Goal: Task Accomplishment & Management: Manage account settings

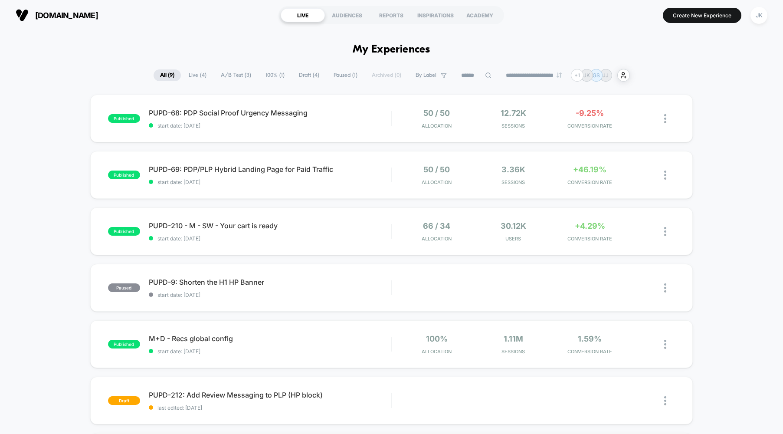
click at [265, 77] on span "100% ( 1 )" at bounding box center [275, 75] width 32 height 12
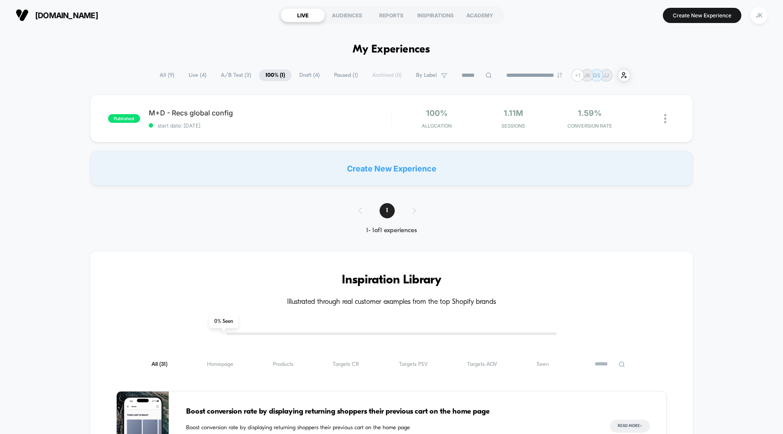
click at [165, 77] on span "All ( 9 )" at bounding box center [167, 75] width 28 height 12
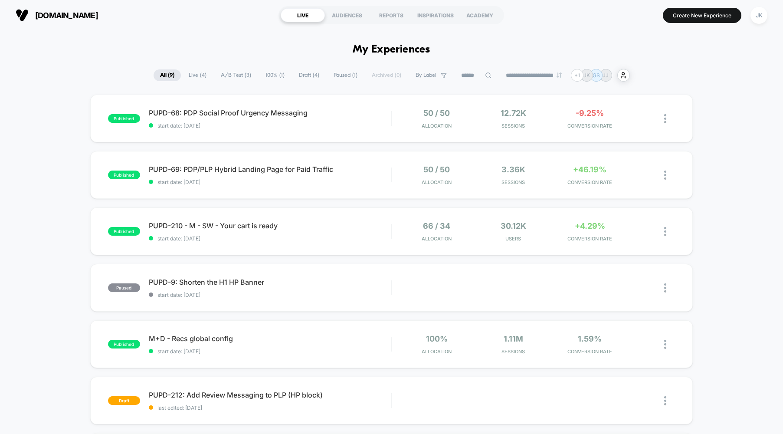
click at [264, 77] on span "100% ( 1 )" at bounding box center [275, 75] width 32 height 12
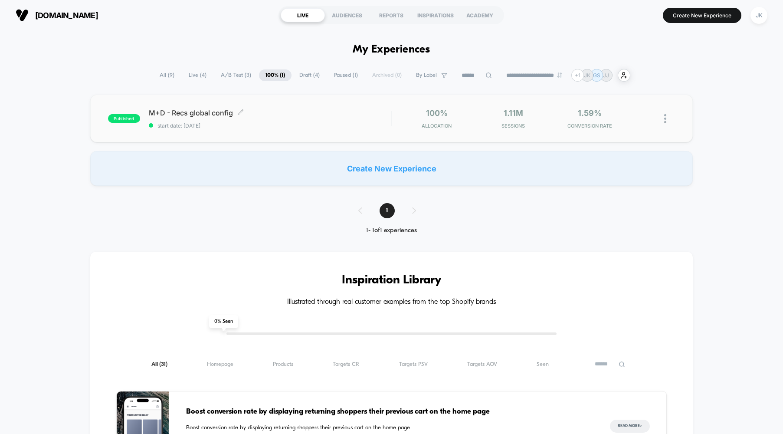
click at [260, 118] on div "M+D - Recs global config Click to edit experience details Click to edit experie…" at bounding box center [270, 119] width 243 height 20
click at [225, 78] on span "A/B Test ( 3 )" at bounding box center [235, 75] width 43 height 12
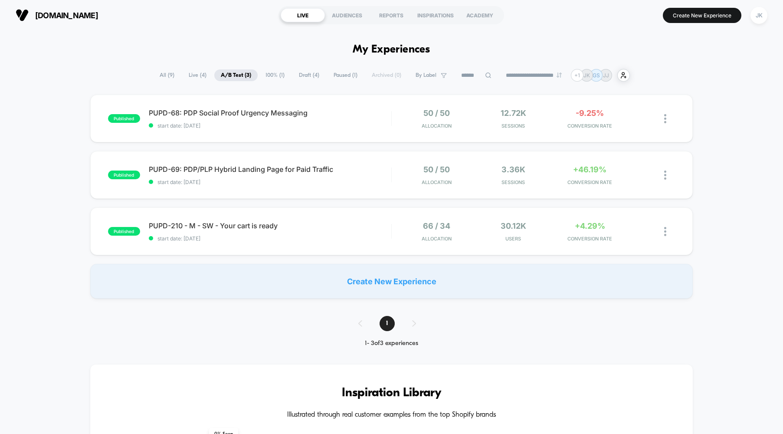
click at [194, 76] on span "Live ( 4 )" at bounding box center [197, 75] width 31 height 12
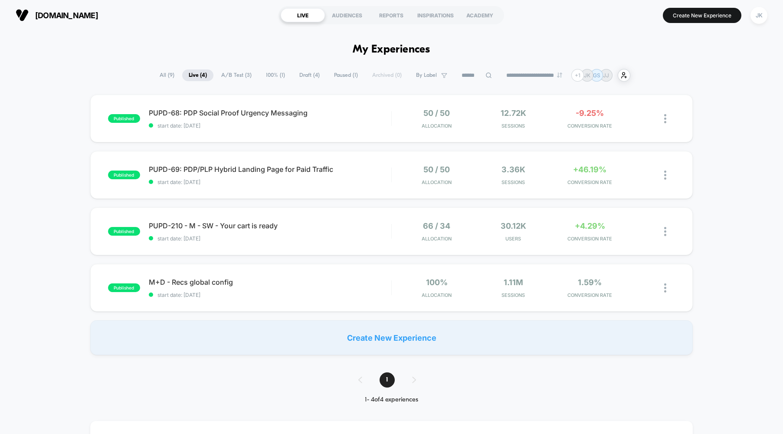
click at [334, 80] on span "Paused ( 1 )" at bounding box center [346, 75] width 37 height 12
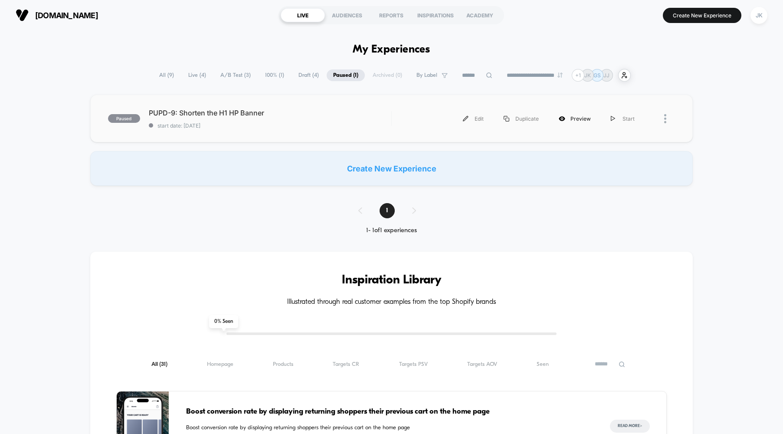
click at [576, 119] on div "Preview" at bounding box center [575, 119] width 52 height 20
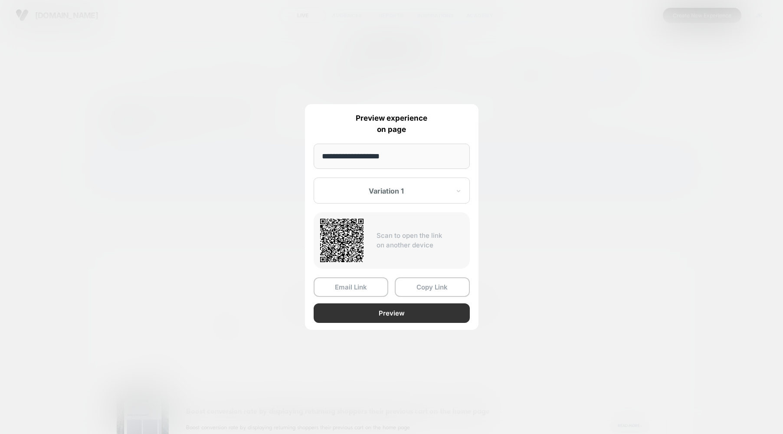
click at [412, 316] on button "Preview" at bounding box center [392, 313] width 156 height 20
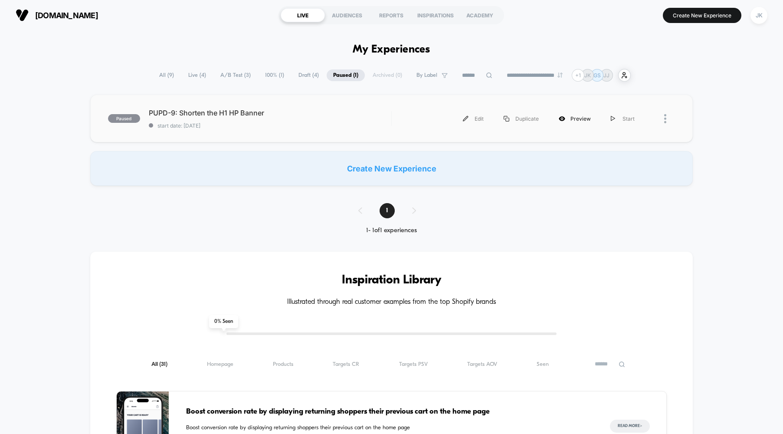
click at [592, 120] on div "Preview" at bounding box center [575, 119] width 52 height 20
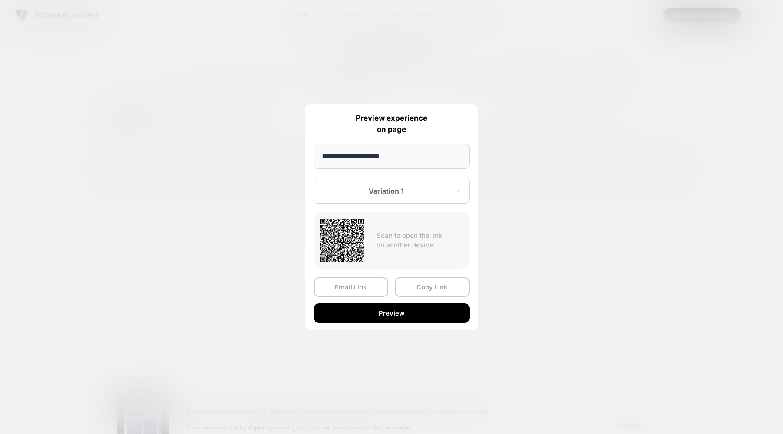
click at [592, 120] on div at bounding box center [391, 217] width 783 height 434
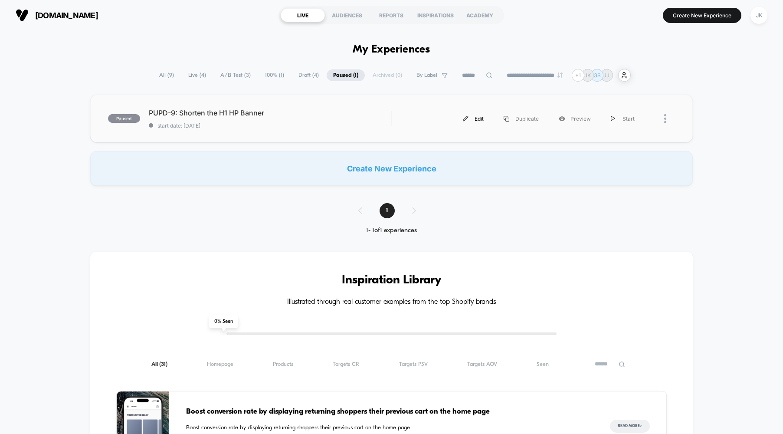
click at [473, 123] on div "Edit" at bounding box center [473, 119] width 41 height 20
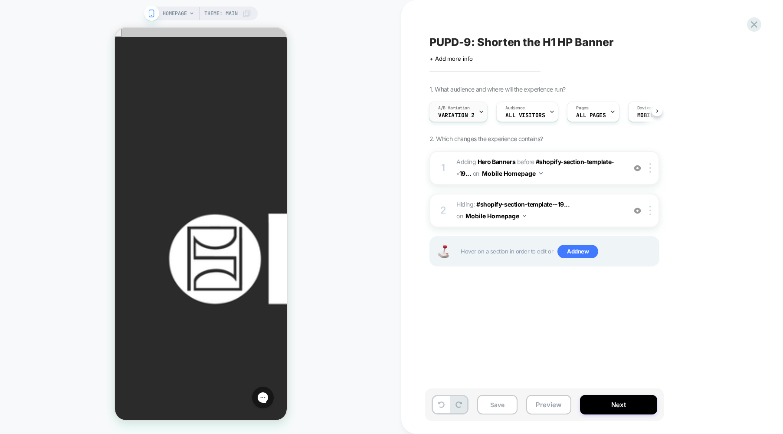
click at [456, 115] on span "Variation 2" at bounding box center [456, 115] width 36 height 6
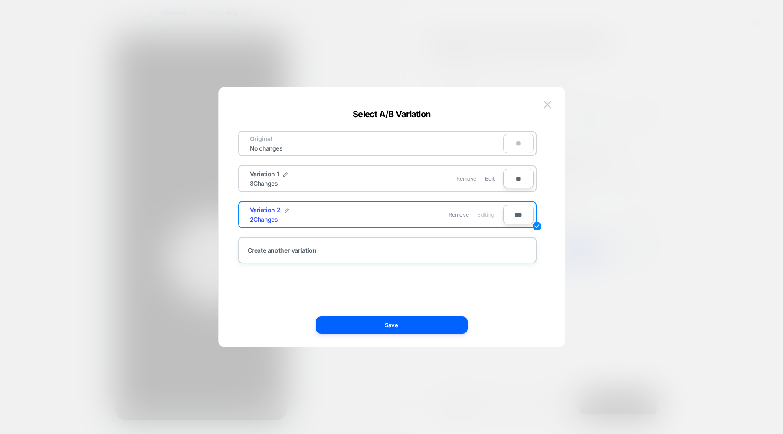
click at [554, 108] on div "Select A/B Variation Original No changes ** Variation 1 8 Changes Remove Edit *…" at bounding box center [392, 221] width 346 height 251
click at [546, 106] on img at bounding box center [548, 104] width 8 height 7
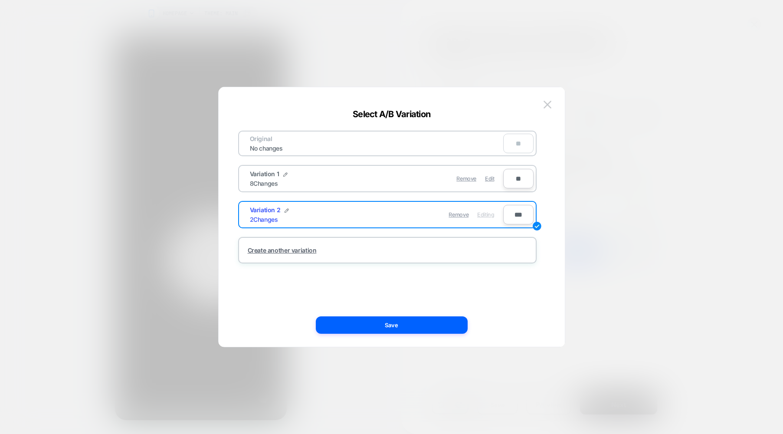
click at [375, 148] on div "Original No changes **" at bounding box center [387, 144] width 299 height 26
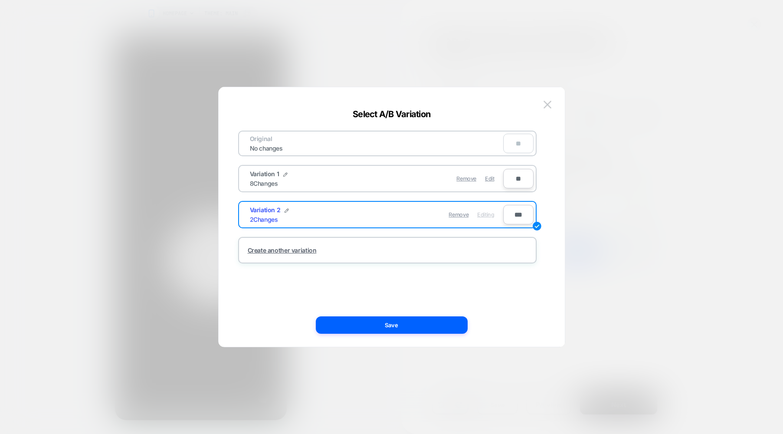
click at [375, 148] on div "Original No changes **" at bounding box center [387, 144] width 299 height 26
click at [552, 106] on button at bounding box center [547, 104] width 13 height 13
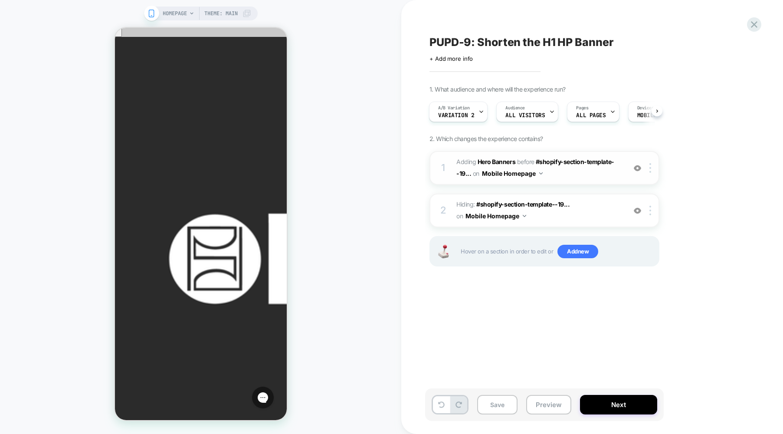
click at [638, 168] on img at bounding box center [637, 168] width 7 height 7
click at [637, 214] on img at bounding box center [637, 210] width 7 height 7
click at [533, 409] on button "Preview" at bounding box center [548, 405] width 45 height 20
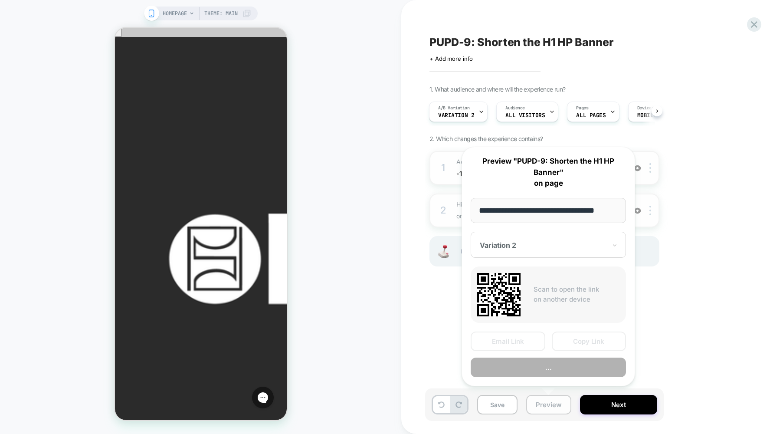
scroll to position [0, 7]
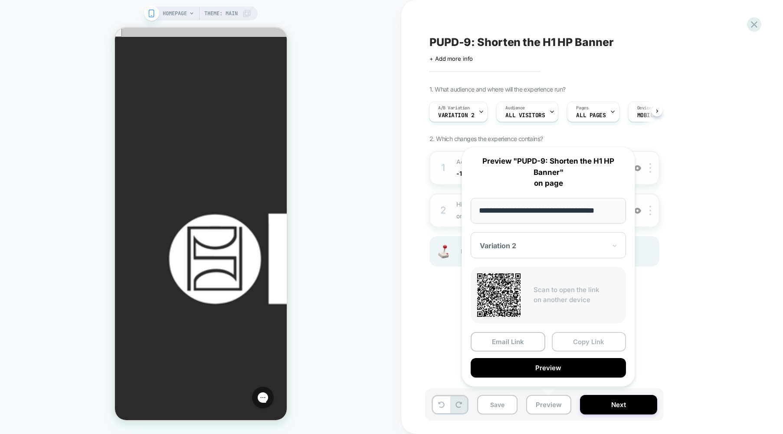
click at [608, 341] on button "Copy Link" at bounding box center [589, 342] width 75 height 20
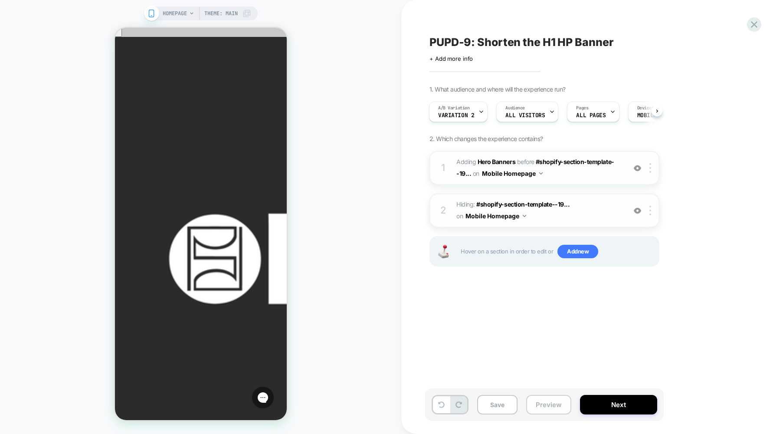
click at [559, 406] on button "Preview" at bounding box center [548, 405] width 45 height 20
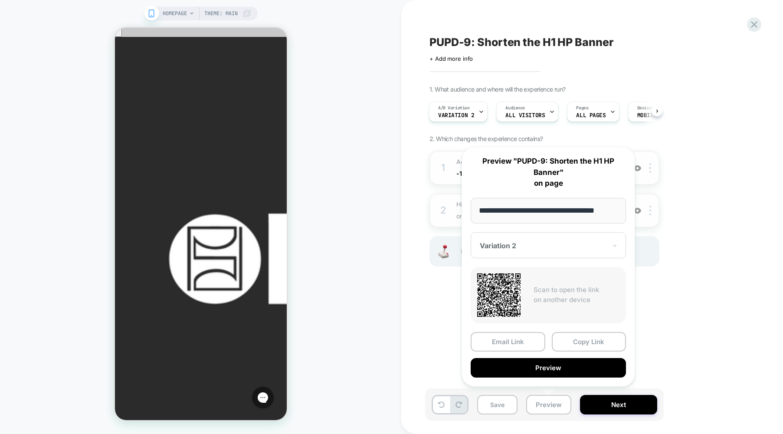
click at [703, 355] on div "PUPD-9: Shorten the H1 HP Banner Click to edit experience details + Add more in…" at bounding box center [588, 217] width 326 height 417
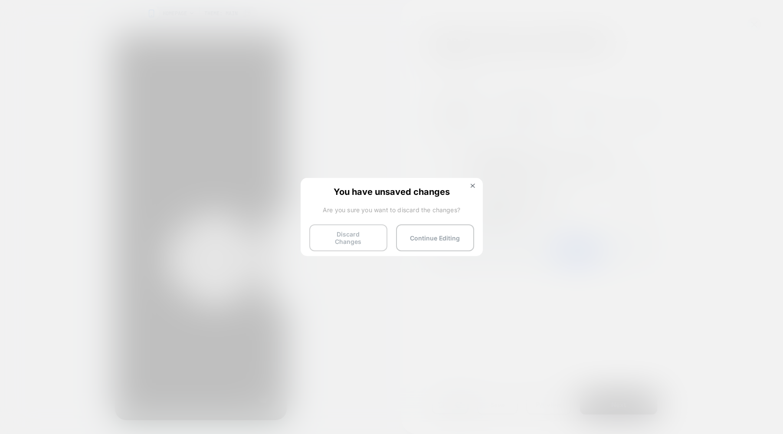
click at [371, 242] on button "Discard Changes" at bounding box center [348, 237] width 78 height 27
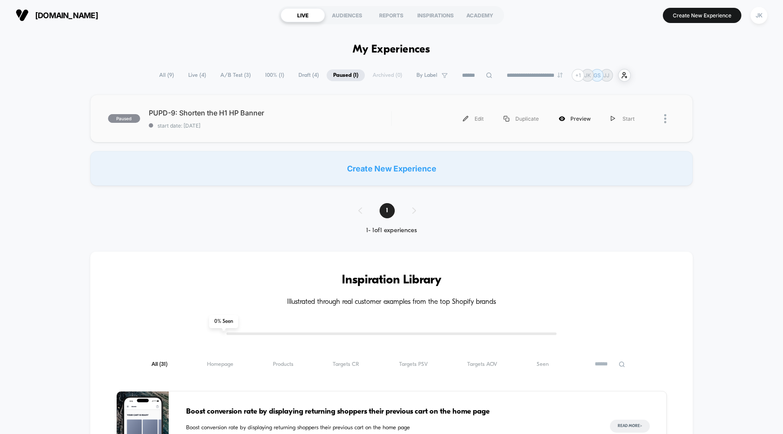
click at [582, 122] on div "Preview" at bounding box center [575, 119] width 52 height 20
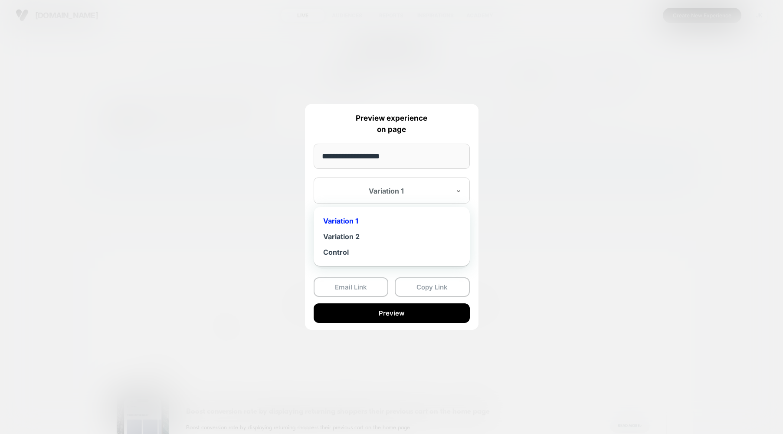
click at [436, 194] on div at bounding box center [387, 191] width 128 height 9
click at [543, 206] on div at bounding box center [391, 217] width 783 height 434
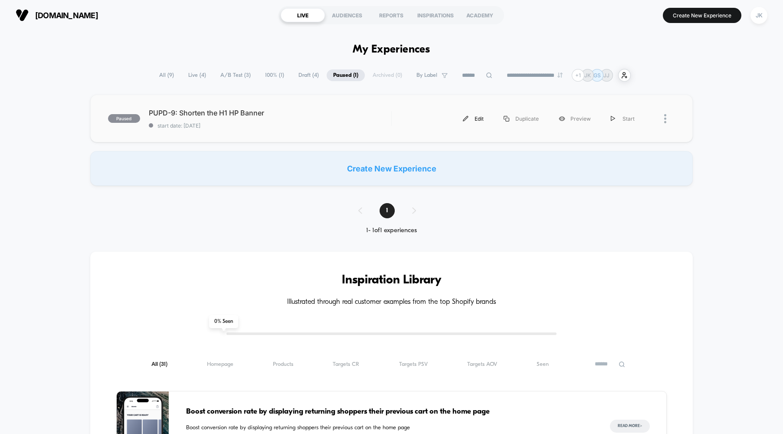
click at [481, 122] on div "Edit" at bounding box center [473, 119] width 41 height 20
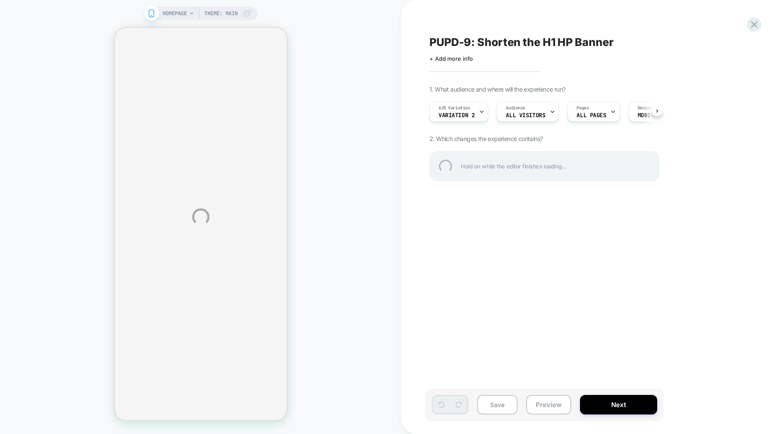
click at [468, 118] on div "HOMEPAGE Theme: MAIN PUPD-9: Shorten the H1 HP Banner Click to edit experience …" at bounding box center [391, 217] width 783 height 434
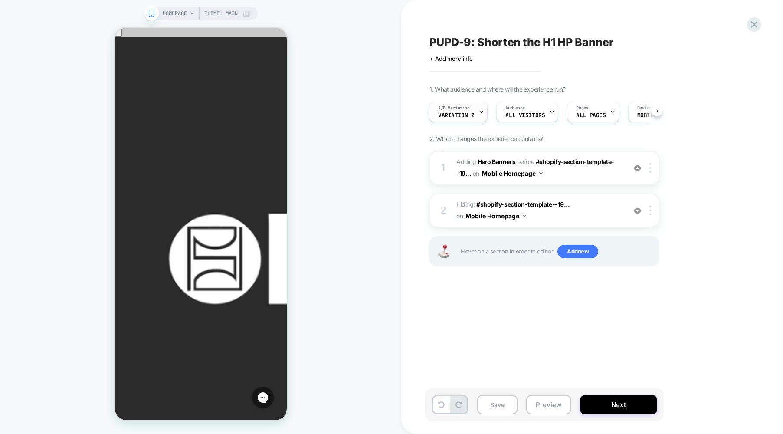
click at [464, 111] on span "A/B Variation" at bounding box center [454, 108] width 32 height 6
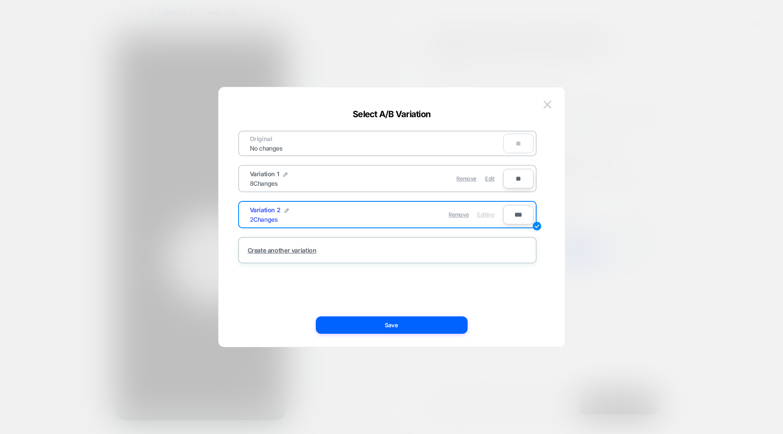
click at [649, 320] on div at bounding box center [391, 217] width 783 height 434
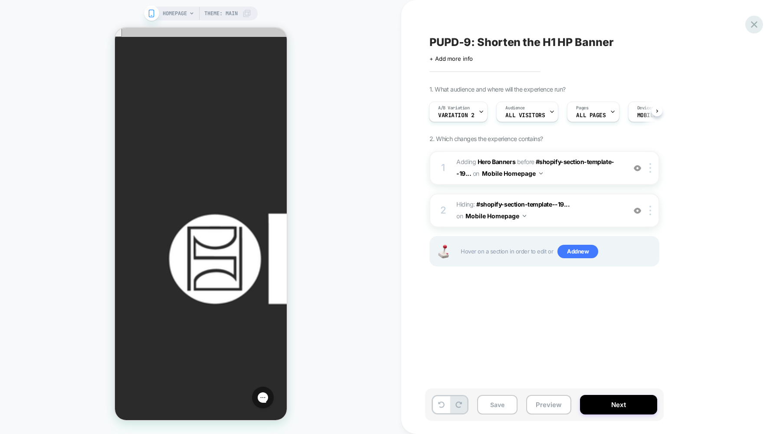
click at [754, 26] on icon at bounding box center [755, 25] width 12 height 12
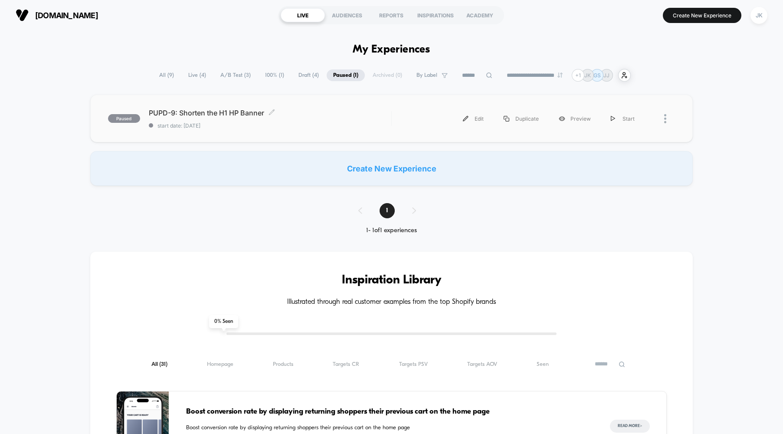
click at [336, 119] on div "PUPD-9: Shorten the H1 HP Banner Click to edit experience details Click to edit…" at bounding box center [270, 119] width 243 height 20
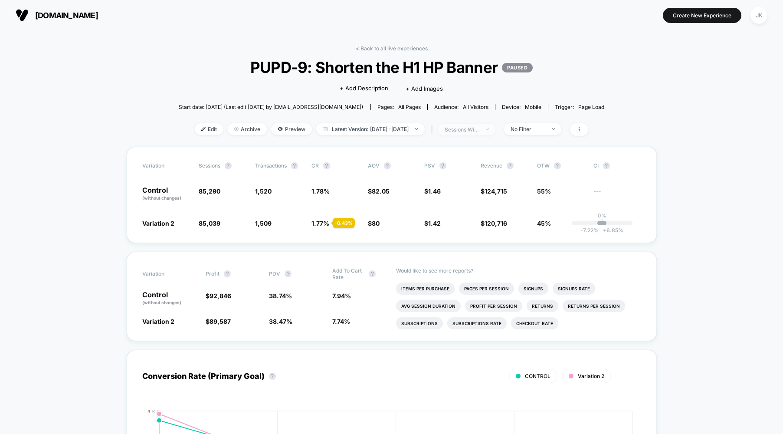
click at [480, 129] on div "sessions with impression" at bounding box center [462, 129] width 35 height 7
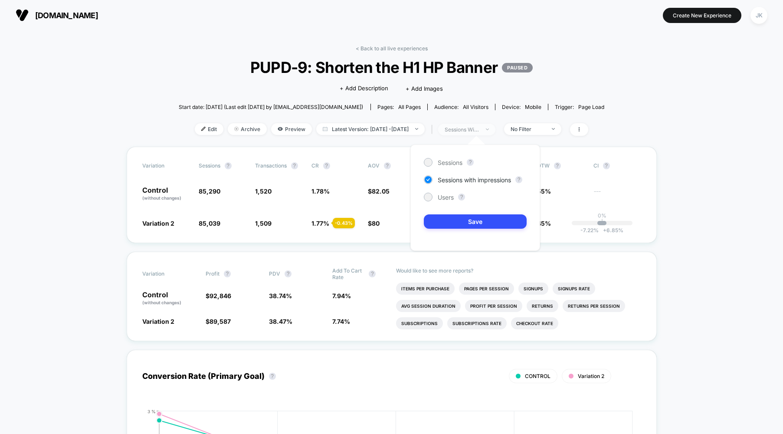
click at [480, 129] on div "sessions with impression" at bounding box center [462, 129] width 35 height 7
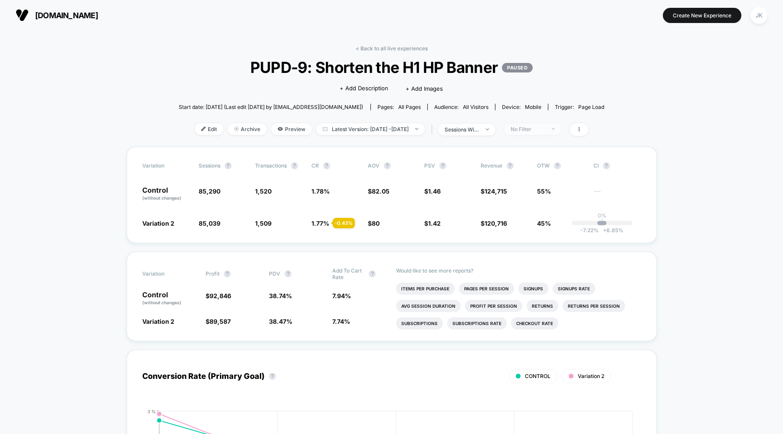
click at [528, 127] on div "No Filter" at bounding box center [528, 129] width 35 height 7
click at [519, 210] on span "New Visitors" at bounding box center [537, 213] width 36 height 7
click at [533, 253] on button "Save" at bounding box center [544, 255] width 79 height 14
click at [536, 131] on div "New Visitors" at bounding box center [528, 129] width 35 height 7
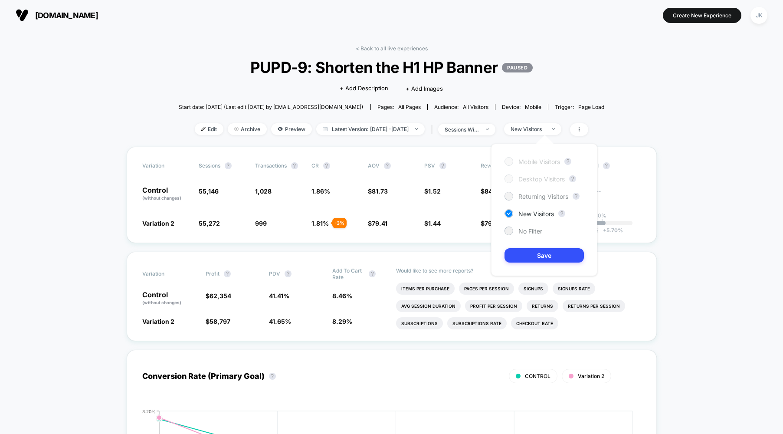
click at [528, 194] on span "Returning Visitors" at bounding box center [544, 196] width 50 height 7
click at [542, 250] on button "Save" at bounding box center [544, 255] width 79 height 14
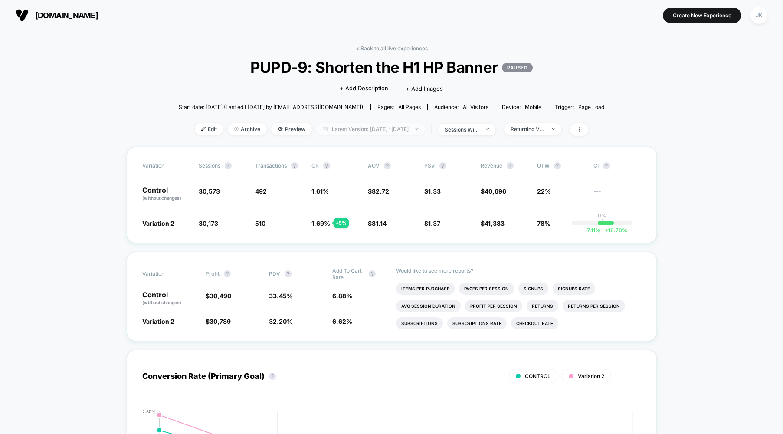
click at [347, 132] on span "Latest Version: [DATE] - [DATE]" at bounding box center [370, 129] width 109 height 12
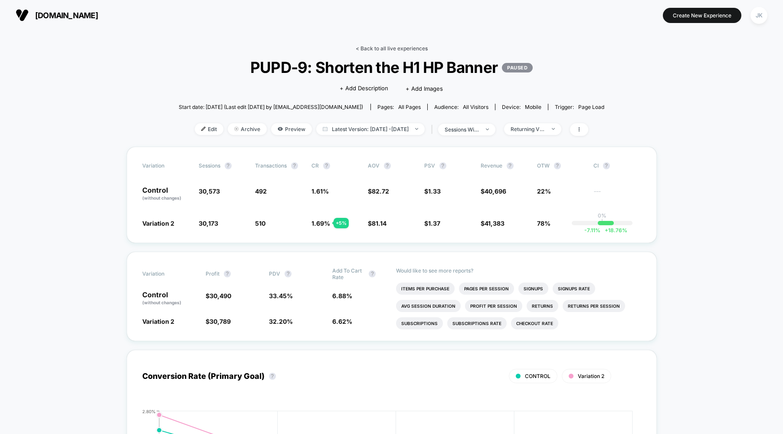
click at [372, 49] on link "< Back to all live experiences" at bounding box center [392, 48] width 72 height 7
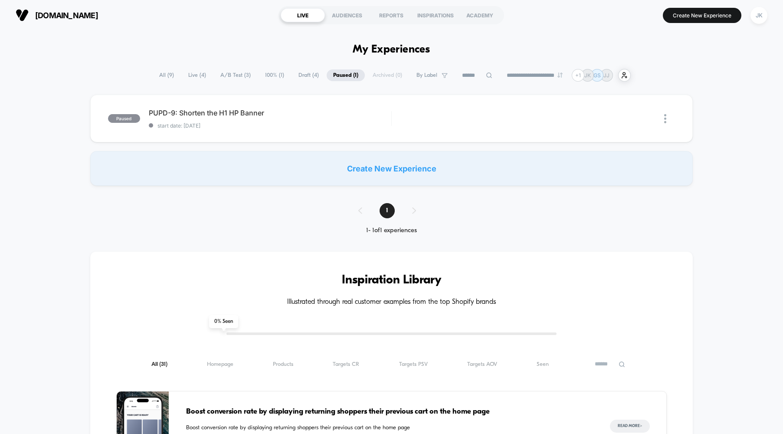
click at [224, 75] on span "A/B Test ( 3 )" at bounding box center [235, 75] width 43 height 12
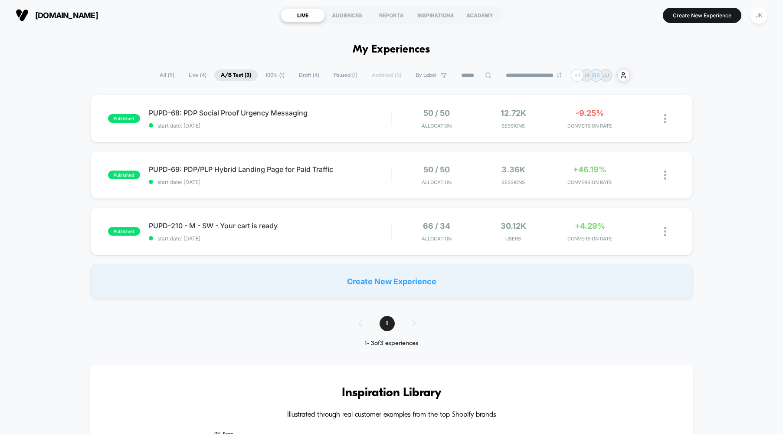
click at [172, 77] on span "All ( 9 )" at bounding box center [167, 75] width 28 height 12
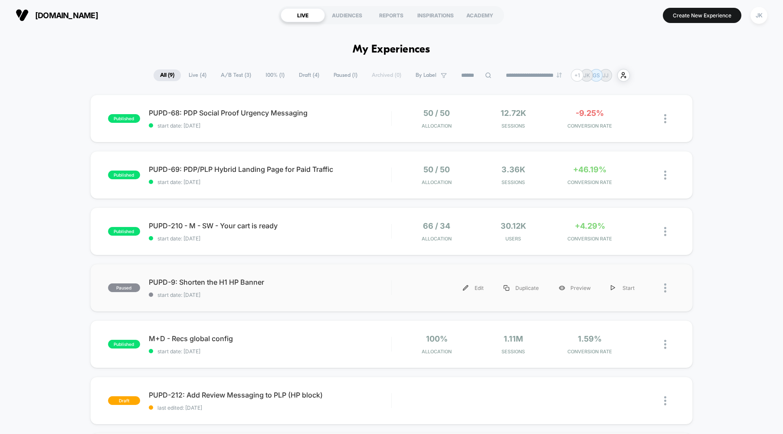
click at [106, 270] on div "paused PUPD-9: Shorten the H1 HP Banner start date: [DATE] Edit Duplicate Previ…" at bounding box center [391, 288] width 603 height 48
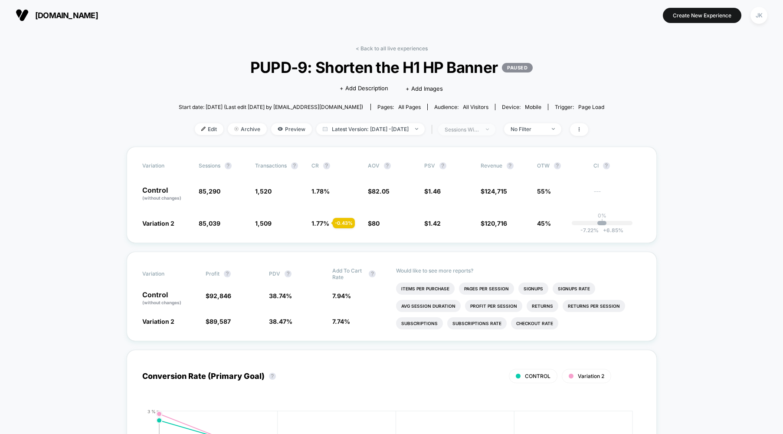
click at [473, 132] on div "sessions with impression" at bounding box center [462, 129] width 35 height 7
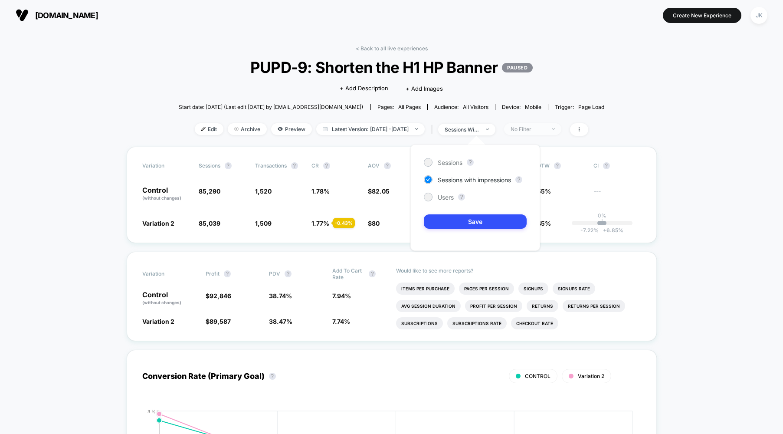
click at [561, 132] on span "No Filter" at bounding box center [532, 129] width 57 height 12
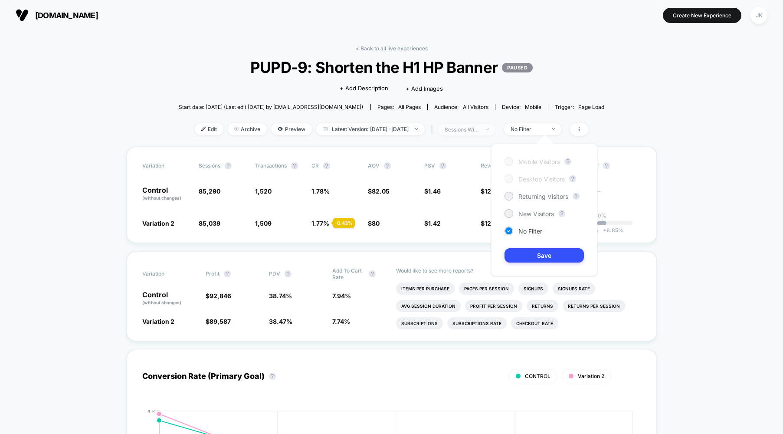
click at [488, 134] on span "sessions with impression" at bounding box center [466, 130] width 57 height 12
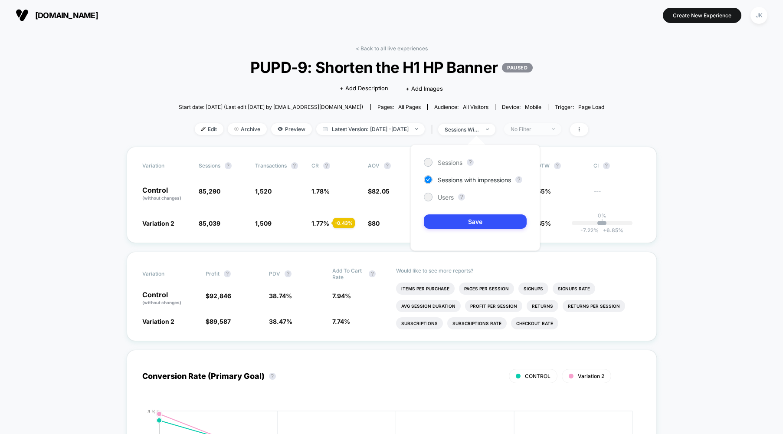
click at [546, 132] on div "No Filter" at bounding box center [528, 129] width 35 height 7
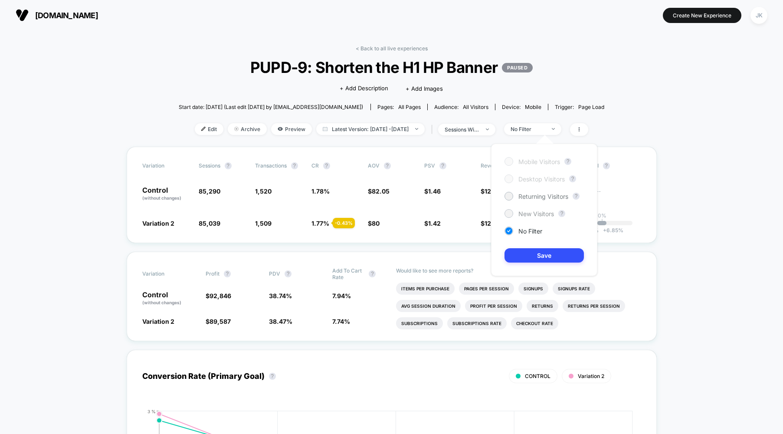
click at [540, 213] on span "New Visitors" at bounding box center [537, 213] width 36 height 7
click at [537, 259] on button "Save" at bounding box center [544, 255] width 79 height 14
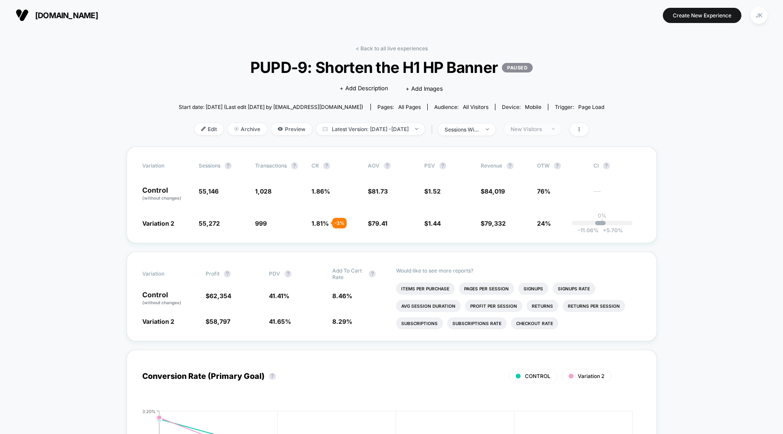
click at [543, 130] on div "New Visitors" at bounding box center [528, 129] width 35 height 7
click at [533, 193] on span "Returning Visitors" at bounding box center [544, 196] width 50 height 7
click at [550, 255] on button "Save" at bounding box center [544, 255] width 79 height 14
click at [480, 129] on div "sessions with impression" at bounding box center [462, 129] width 35 height 7
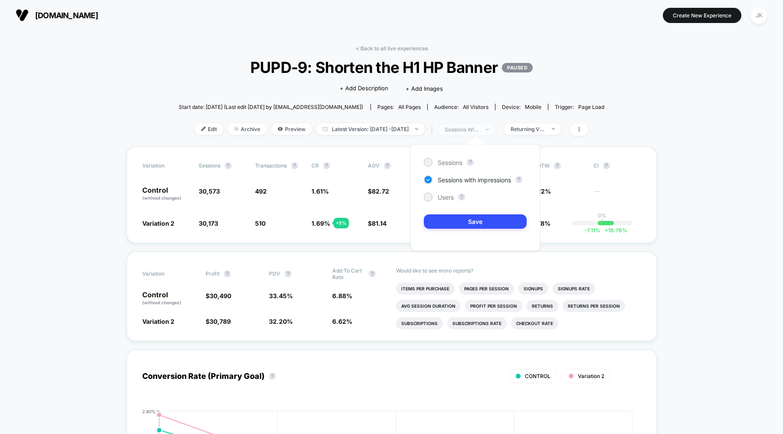
click at [480, 129] on div "sessions with impression" at bounding box center [462, 129] width 35 height 7
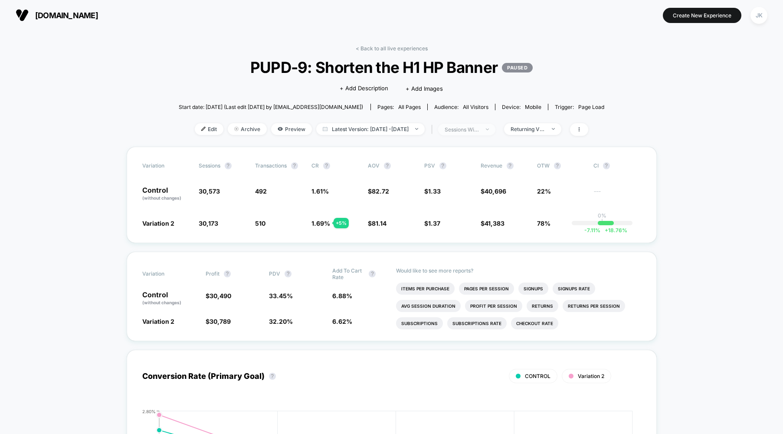
click at [480, 129] on div "sessions with impression" at bounding box center [462, 129] width 35 height 7
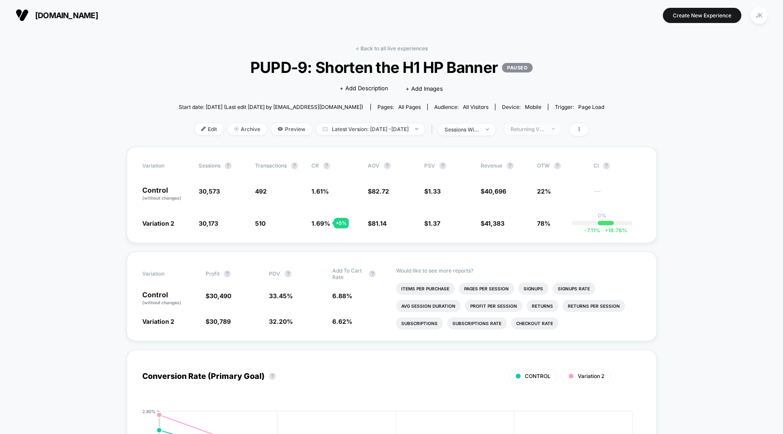
click at [545, 128] on div "Returning Visitors" at bounding box center [528, 129] width 35 height 7
click at [534, 323] on li "Checkout Rate" at bounding box center [534, 323] width 47 height 12
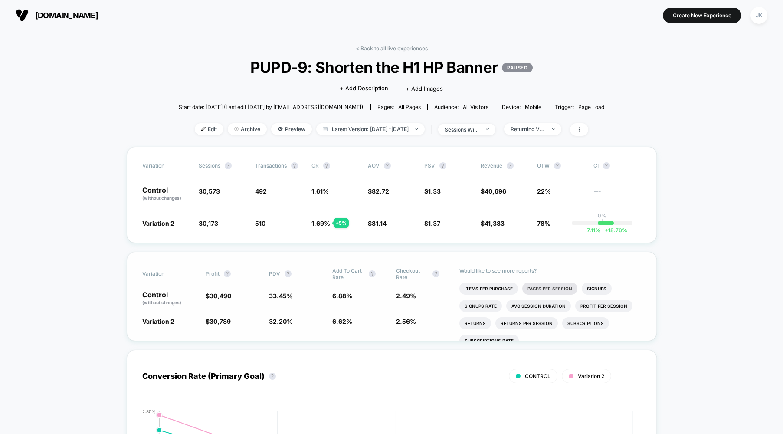
click at [559, 288] on li "Pages Per Session" at bounding box center [550, 289] width 55 height 12
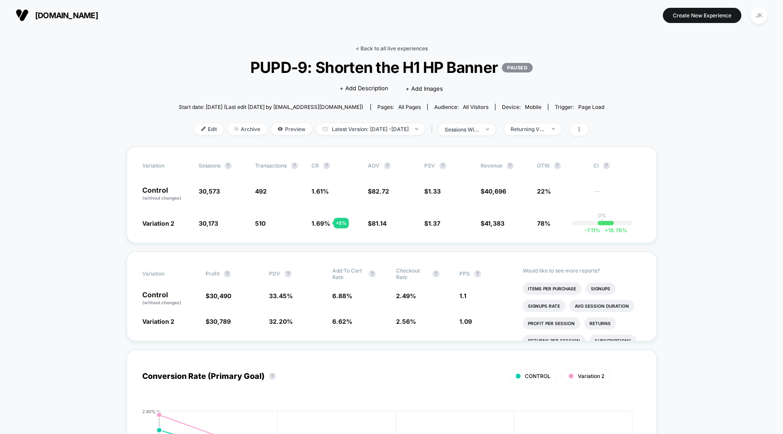
click at [405, 45] on link "< Back to all live experiences" at bounding box center [392, 48] width 72 height 7
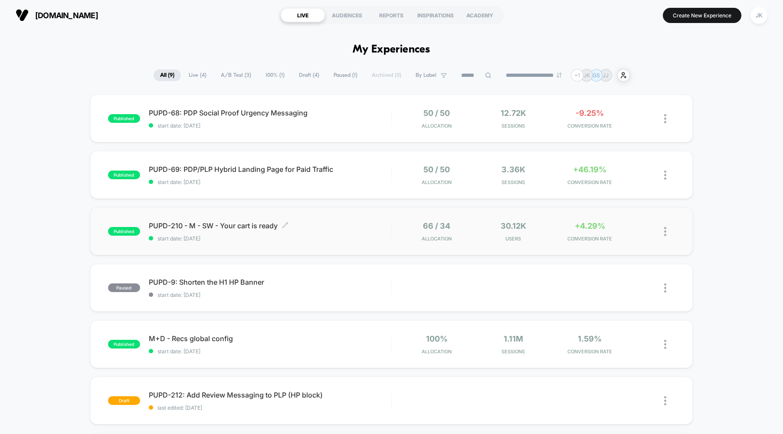
click at [331, 240] on span "start date: [DATE]" at bounding box center [270, 238] width 243 height 7
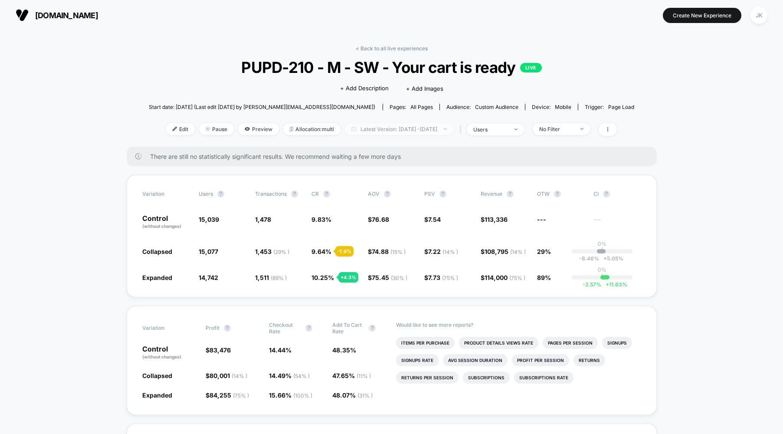
click at [370, 132] on span "Latest Version: [DATE] - [DATE]" at bounding box center [399, 129] width 109 height 12
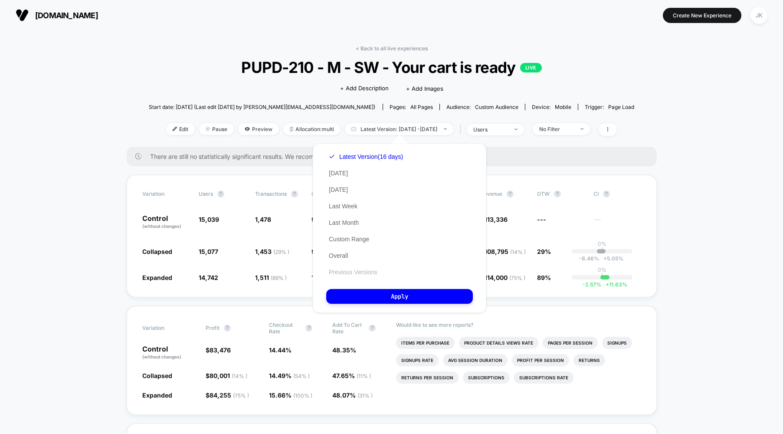
click at [368, 272] on button "Previous Versions" at bounding box center [353, 272] width 54 height 8
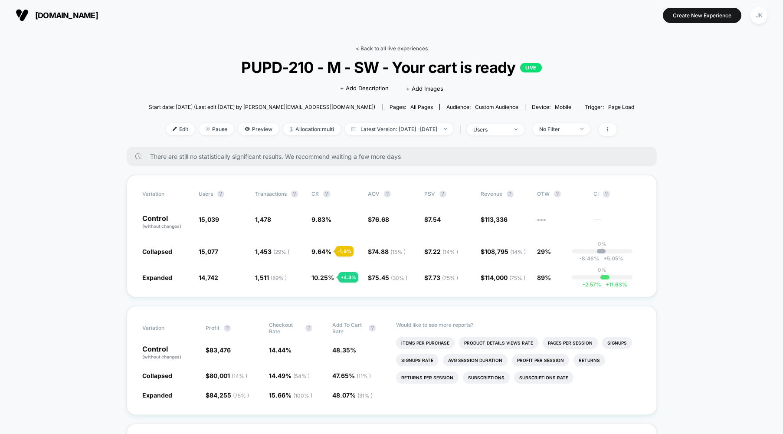
click at [372, 46] on link "< Back to all live experiences" at bounding box center [392, 48] width 72 height 7
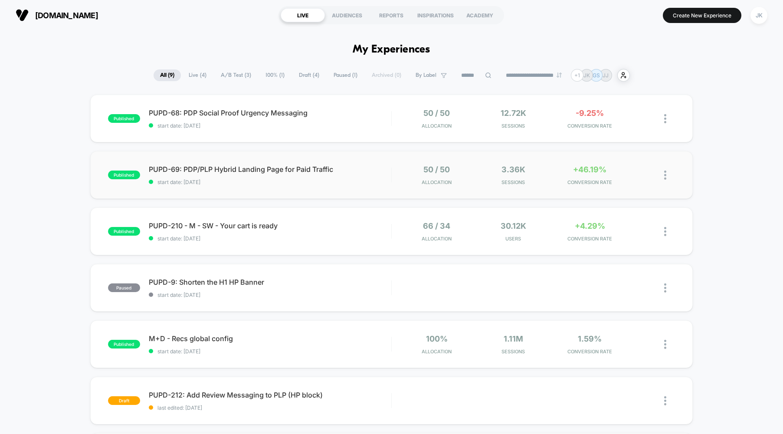
click at [363, 189] on div "published PUPD-69: PDP/PLP Hybrid Landing Page for Paid Traffic start date: [DA…" at bounding box center [391, 175] width 603 height 48
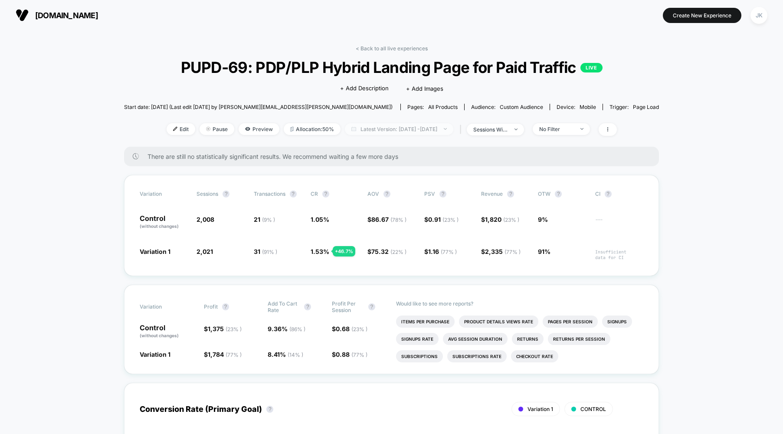
click at [411, 130] on span "Latest Version: [DATE] - [DATE]" at bounding box center [399, 129] width 109 height 12
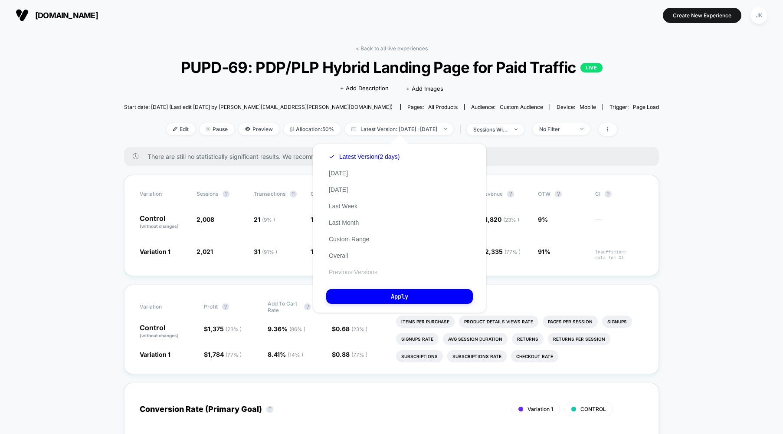
click at [359, 270] on button "Previous Versions" at bounding box center [353, 272] width 54 height 8
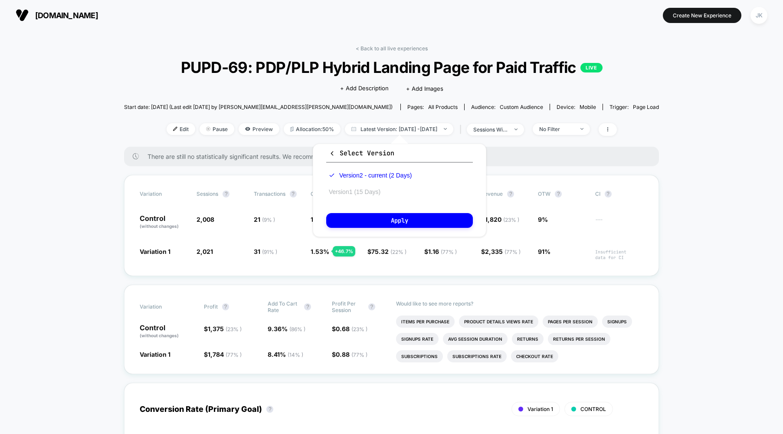
click at [356, 190] on button "Version 1 (15 Days)" at bounding box center [354, 192] width 57 height 8
click at [373, 221] on button "Apply" at bounding box center [399, 220] width 147 height 15
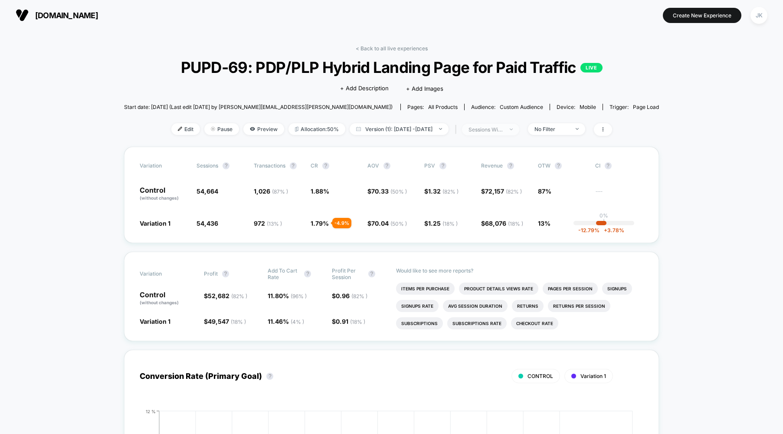
click at [503, 127] on div "sessions with impression" at bounding box center [486, 129] width 35 height 7
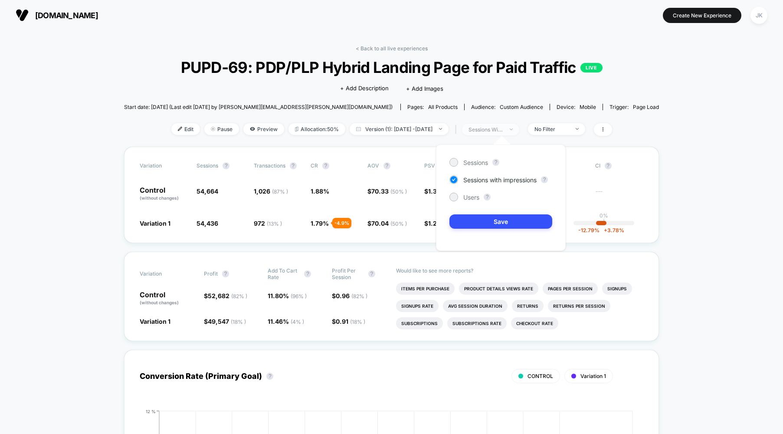
click at [503, 127] on div "sessions with impression" at bounding box center [486, 129] width 35 height 7
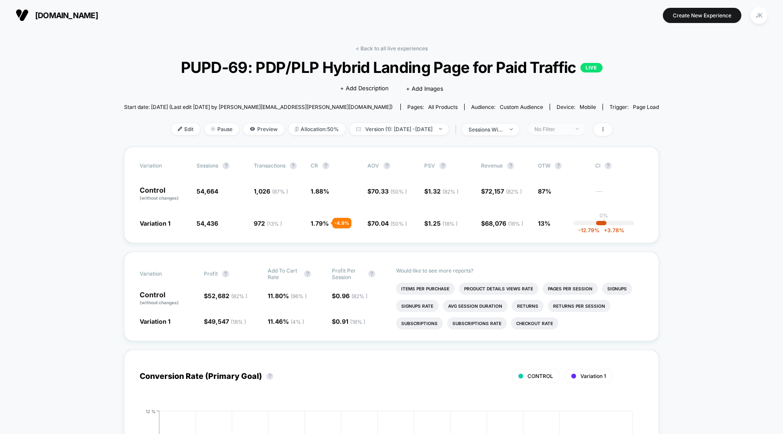
click at [569, 128] on div "No Filter" at bounding box center [552, 129] width 35 height 7
click at [564, 217] on span "New Visitors" at bounding box center [562, 213] width 36 height 7
click at [601, 135] on div "< Back to all live experiences PUPD-69: PDP/PLP Hybrid Landing Page for Paid Tr…" at bounding box center [391, 96] width 535 height 102
click at [586, 131] on span "No Filter" at bounding box center [556, 129] width 57 height 12
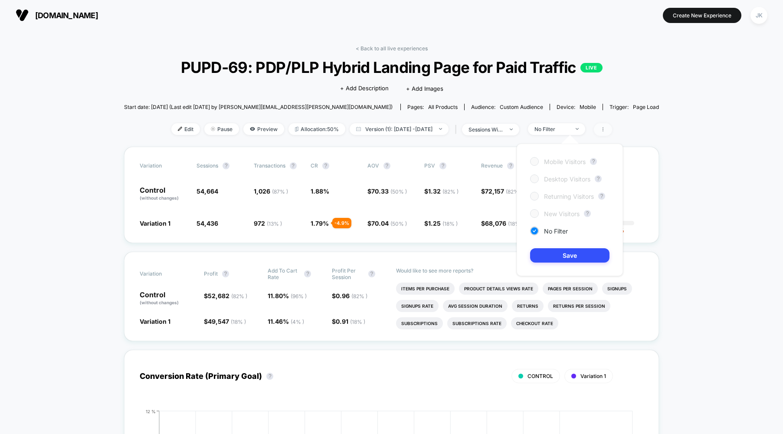
click at [612, 129] on span at bounding box center [603, 129] width 18 height 13
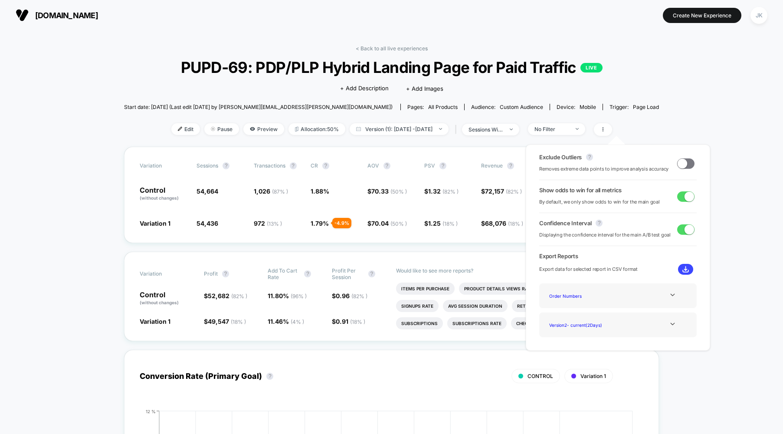
click at [684, 270] on img at bounding box center [686, 269] width 7 height 7
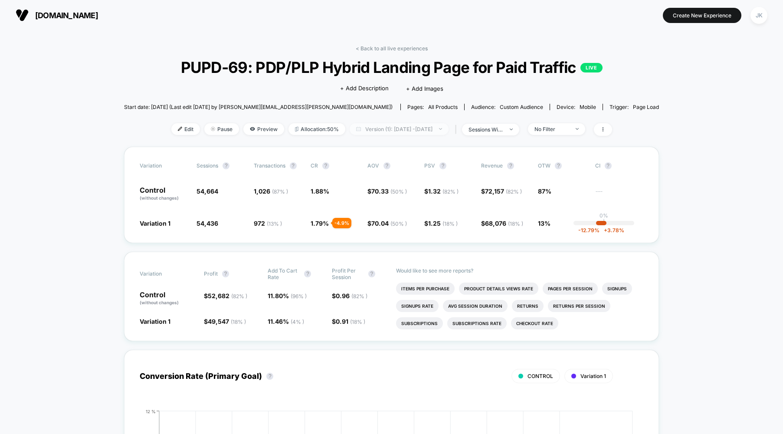
click at [395, 131] on span "Version (1): [DATE] - [DATE]" at bounding box center [399, 129] width 99 height 12
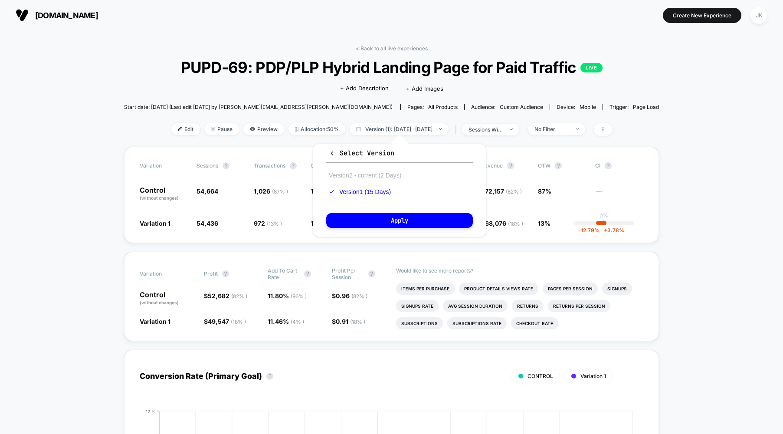
click at [382, 173] on button "Version 2 - current (2 Days)" at bounding box center [365, 175] width 78 height 8
click at [406, 226] on button "Apply" at bounding box center [399, 220] width 147 height 15
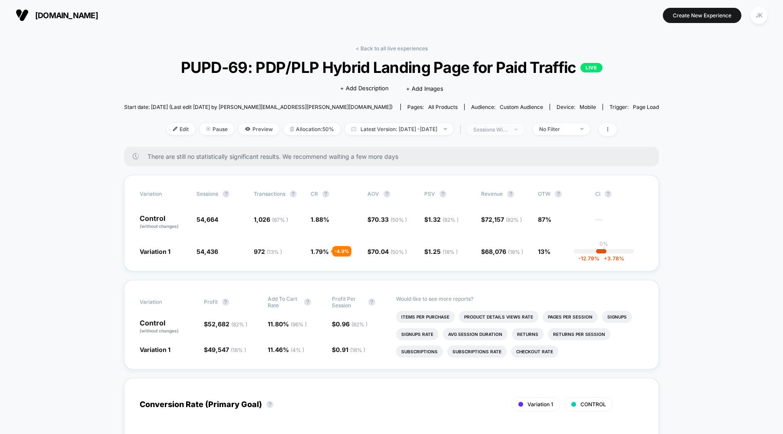
click at [496, 131] on div "sessions with impression" at bounding box center [491, 129] width 35 height 7
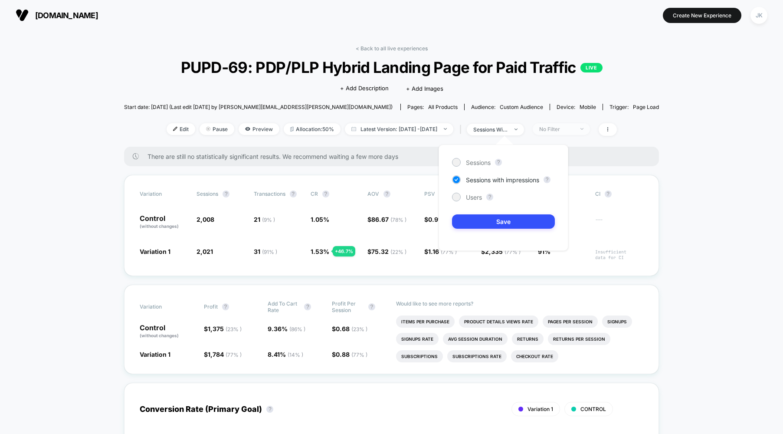
click at [574, 128] on div "No Filter" at bounding box center [557, 129] width 35 height 7
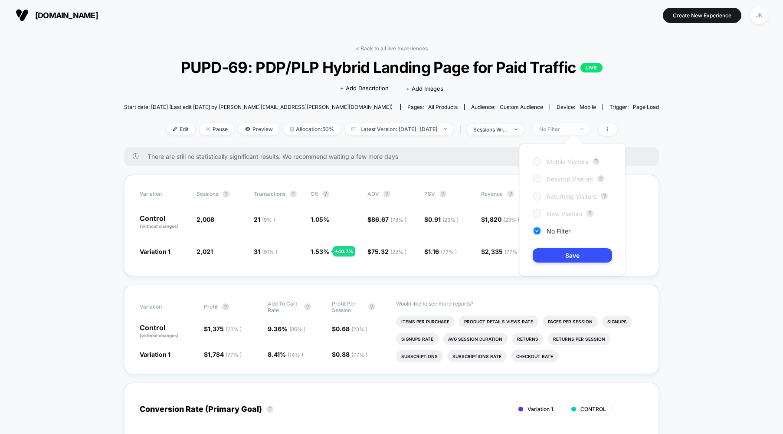
click at [574, 128] on div "No Filter" at bounding box center [557, 129] width 35 height 7
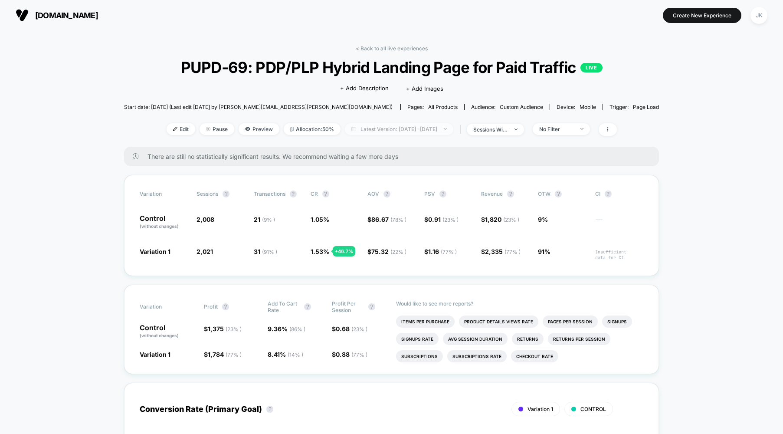
click at [431, 128] on span "Latest Version: [DATE] - [DATE]" at bounding box center [399, 129] width 109 height 12
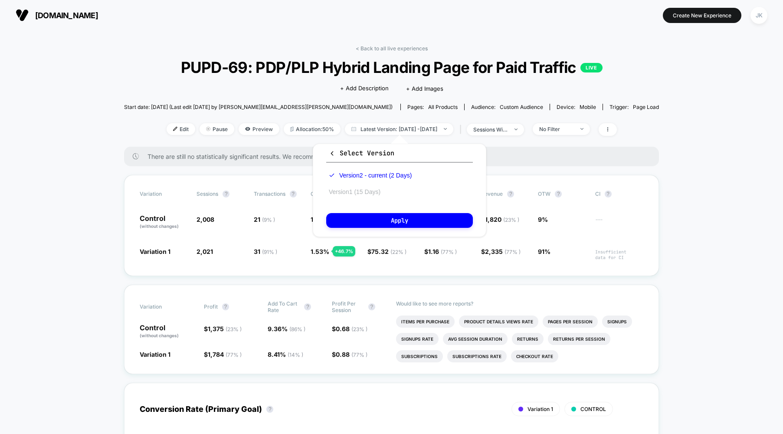
click at [364, 188] on button "Version 1 (15 Days)" at bounding box center [354, 192] width 57 height 8
click at [388, 225] on button "Apply" at bounding box center [399, 220] width 147 height 15
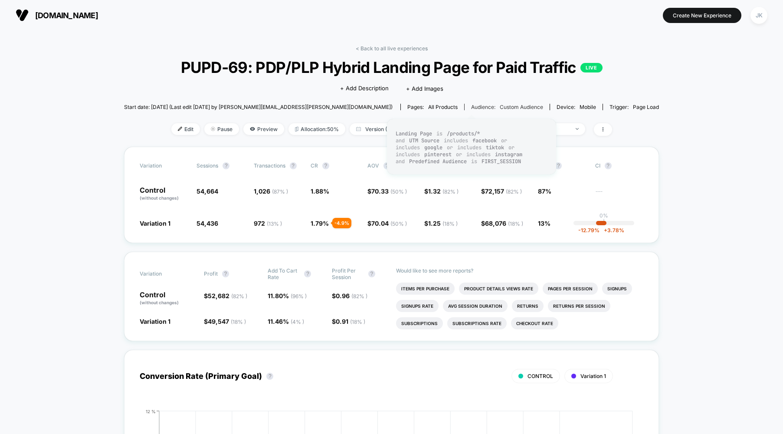
click at [500, 105] on span "Custom Audience" at bounding box center [521, 107] width 43 height 7
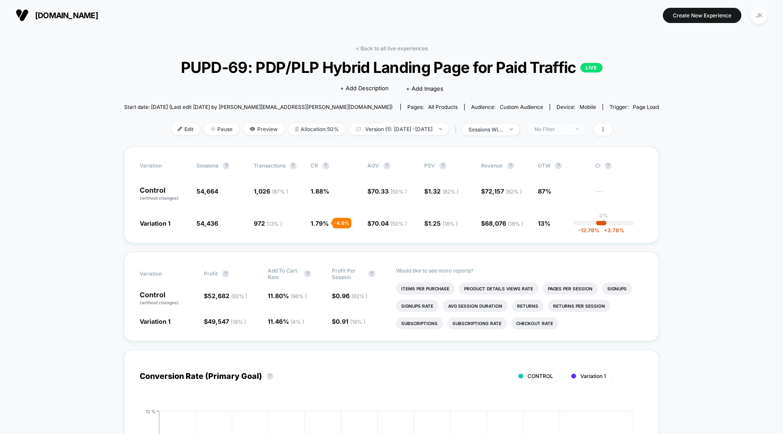
click at [570, 132] on span "No Filter" at bounding box center [556, 129] width 57 height 12
click at [612, 133] on span at bounding box center [603, 129] width 18 height 13
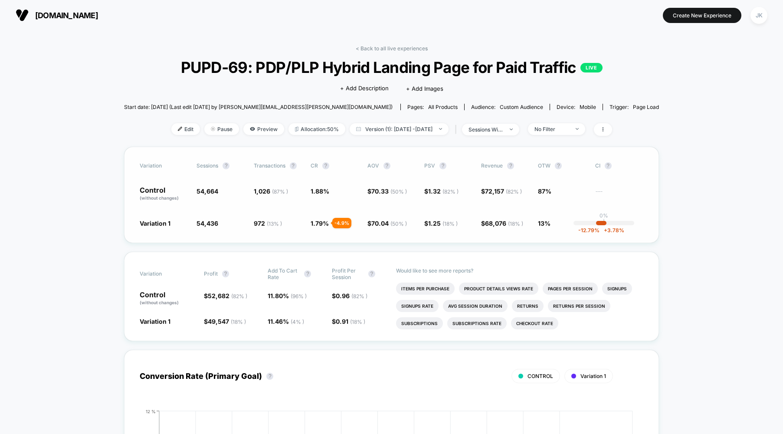
click at [342, 225] on div "- 4.9 %" at bounding box center [341, 223] width 19 height 10
click at [329, 220] on span "1.79 %" at bounding box center [320, 223] width 18 height 7
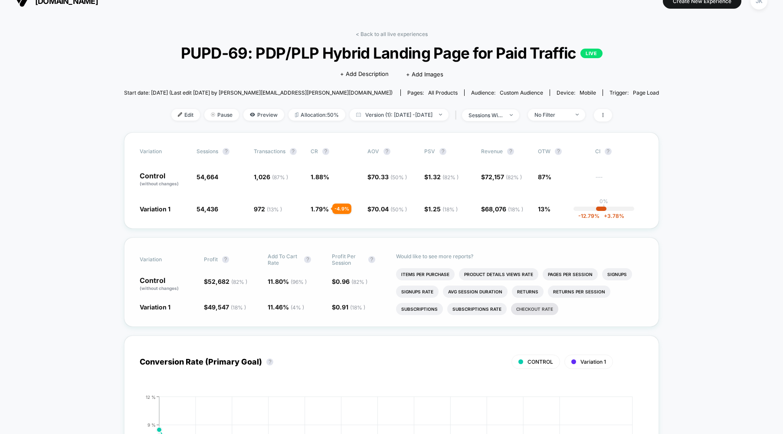
click at [523, 308] on li "Checkout Rate" at bounding box center [534, 309] width 47 height 12
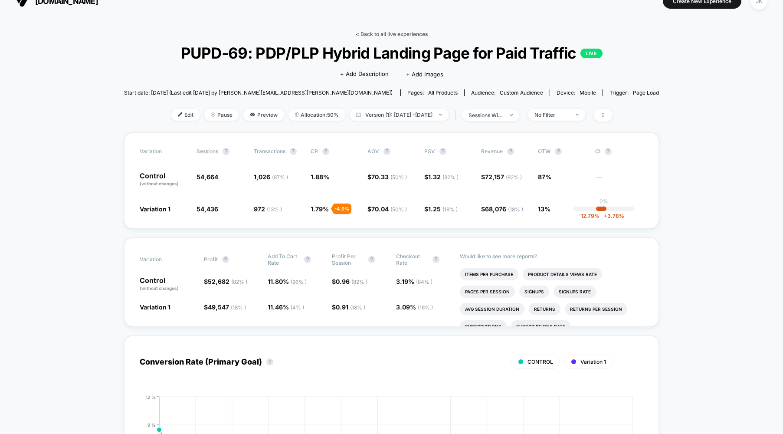
click at [404, 34] on link "< Back to all live experiences" at bounding box center [392, 34] width 72 height 7
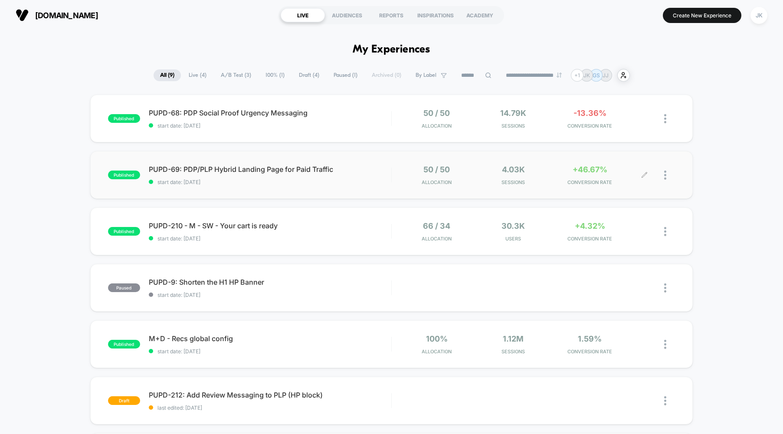
click at [664, 177] on div at bounding box center [660, 175] width 30 height 20
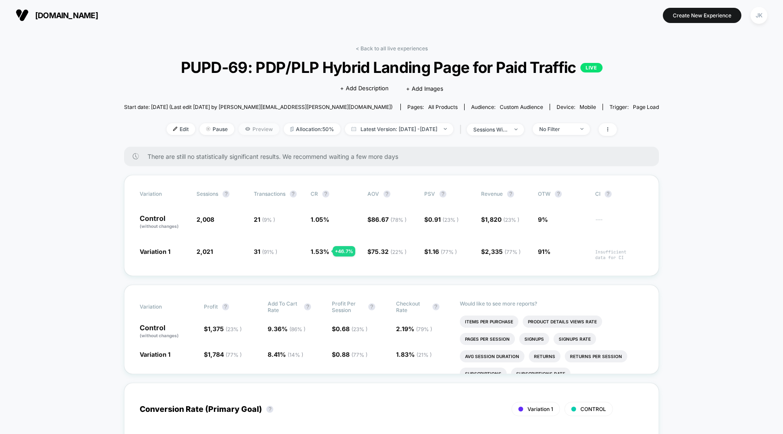
click at [247, 132] on span "Preview" at bounding box center [259, 129] width 41 height 12
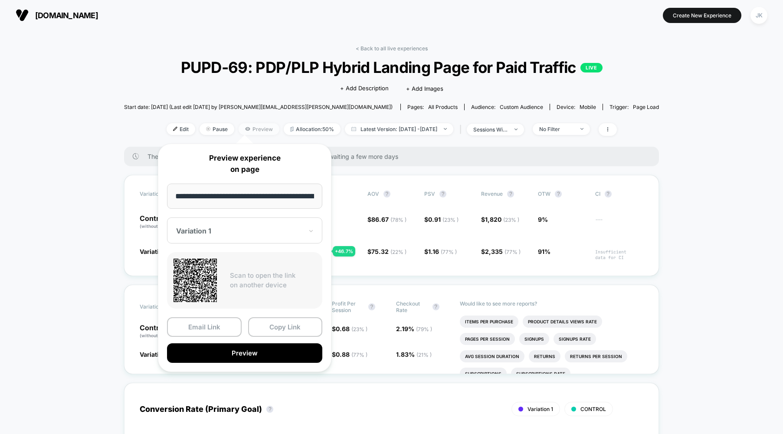
scroll to position [0, 30]
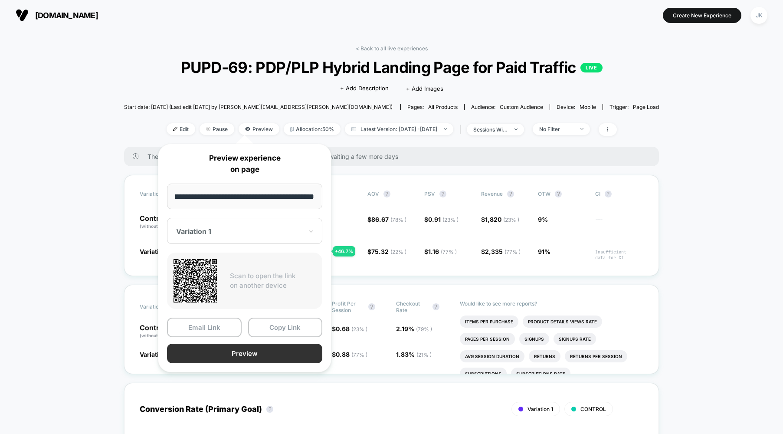
click at [255, 354] on button "Preview" at bounding box center [244, 354] width 155 height 20
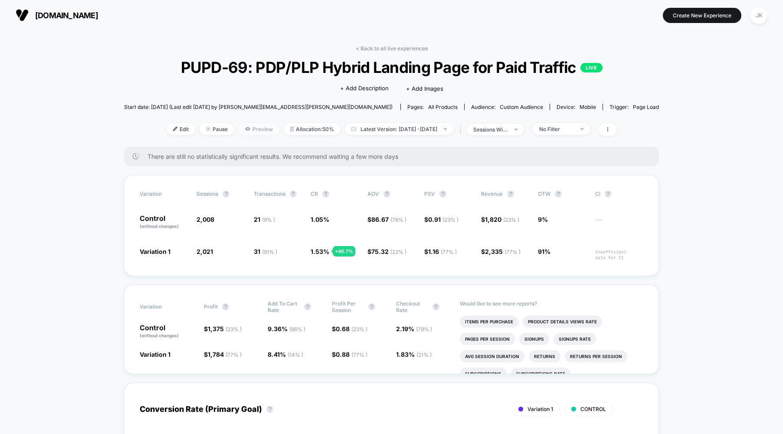
click at [247, 133] on span "Preview" at bounding box center [259, 129] width 41 height 12
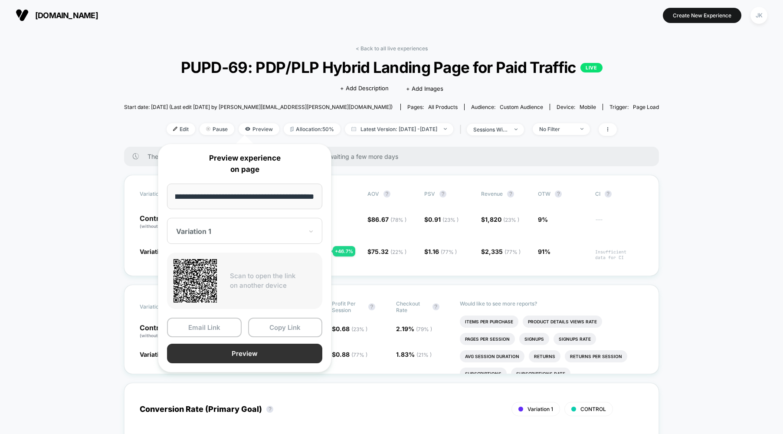
click at [265, 357] on button "Preview" at bounding box center [244, 354] width 155 height 20
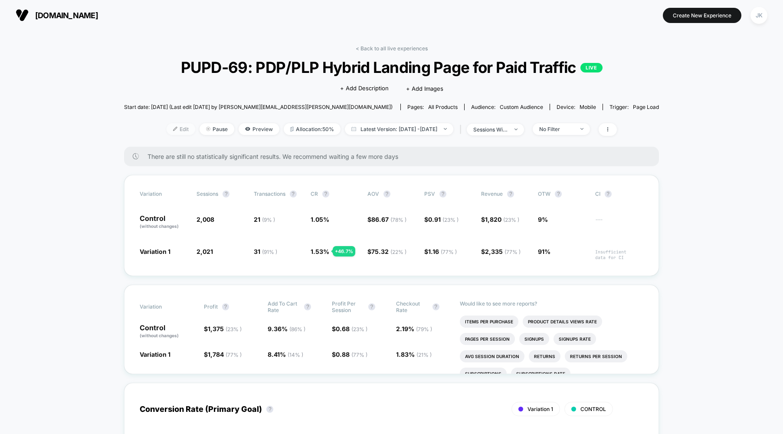
click at [171, 131] on span "Edit" at bounding box center [181, 129] width 29 height 12
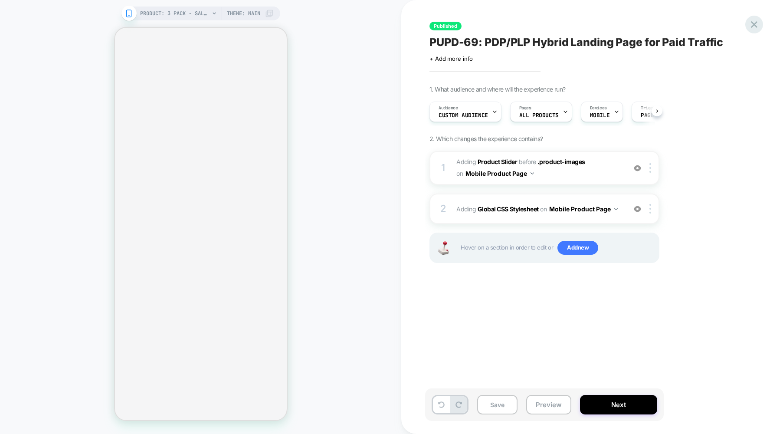
click at [754, 25] on icon at bounding box center [754, 24] width 7 height 7
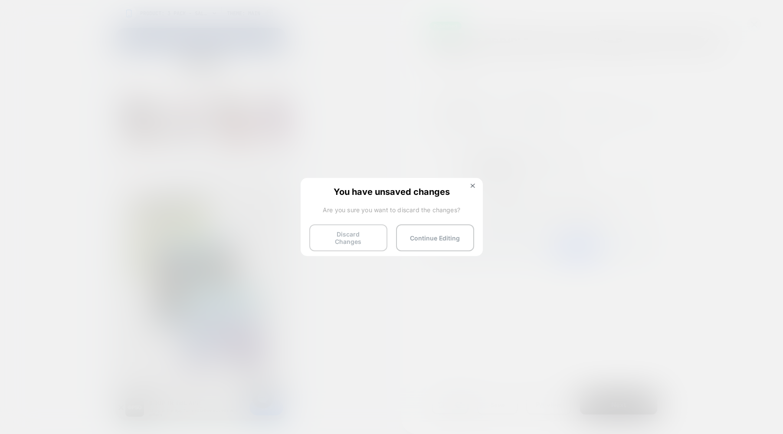
click at [337, 240] on button "Discard Changes" at bounding box center [348, 237] width 78 height 27
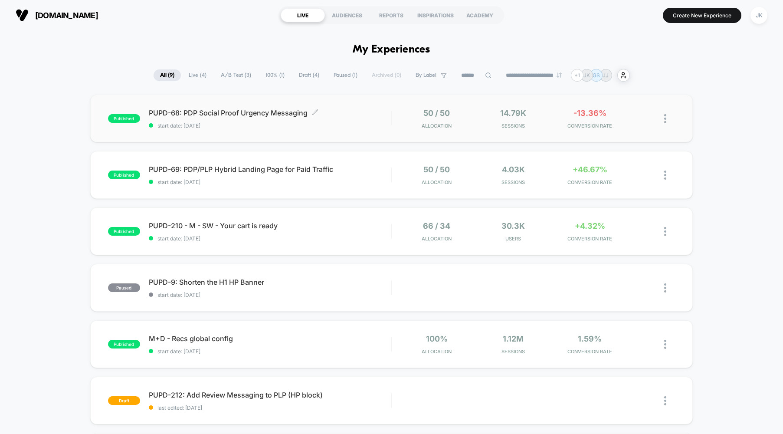
click at [275, 128] on span "start date: [DATE]" at bounding box center [270, 125] width 243 height 7
